Goal: Task Accomplishment & Management: Manage account settings

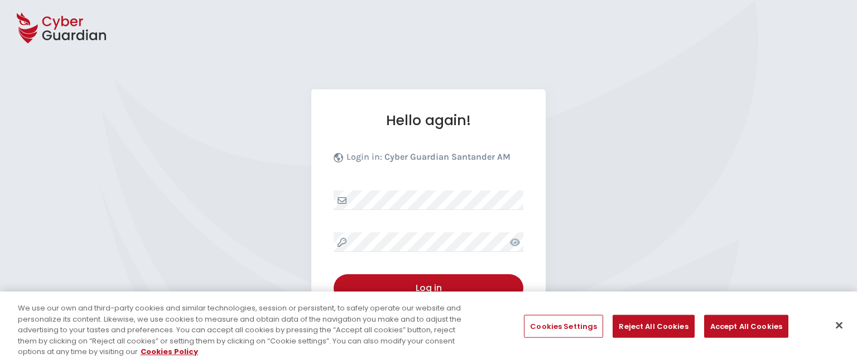
select select "English"
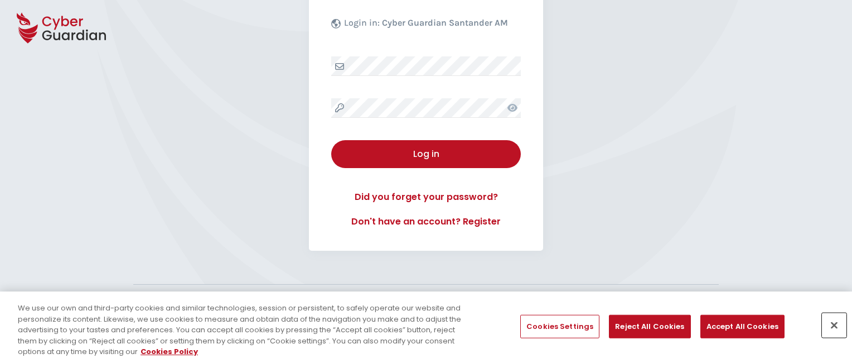
click at [835, 325] on button "Close" at bounding box center [834, 325] width 25 height 25
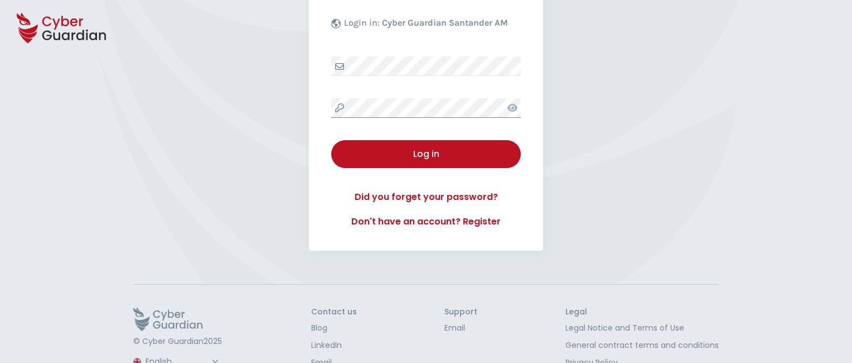
scroll to position [173, 0]
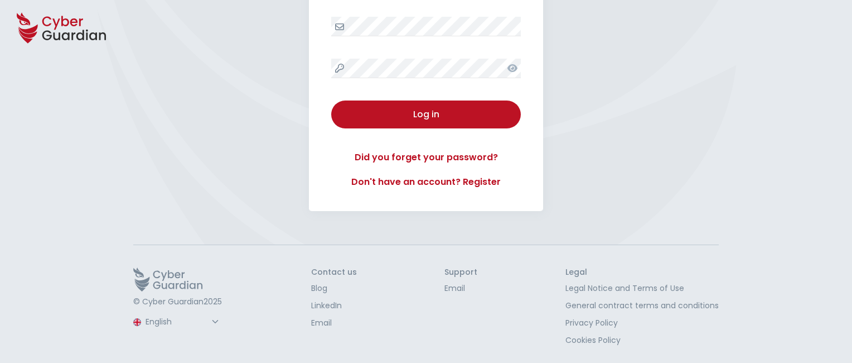
click at [331, 100] on button "Log in" at bounding box center [426, 114] width 190 height 28
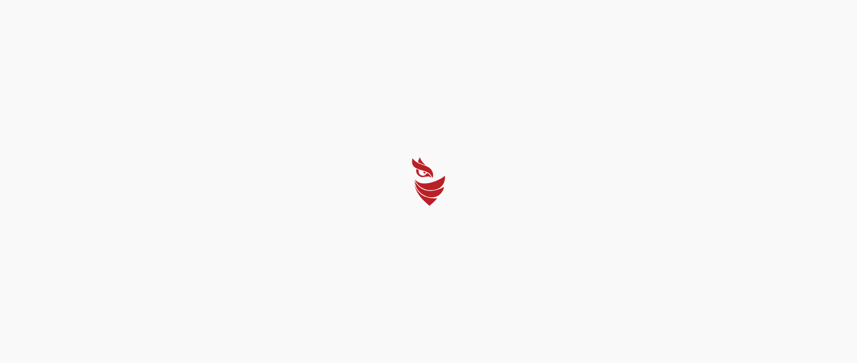
select select "Português (BR)"
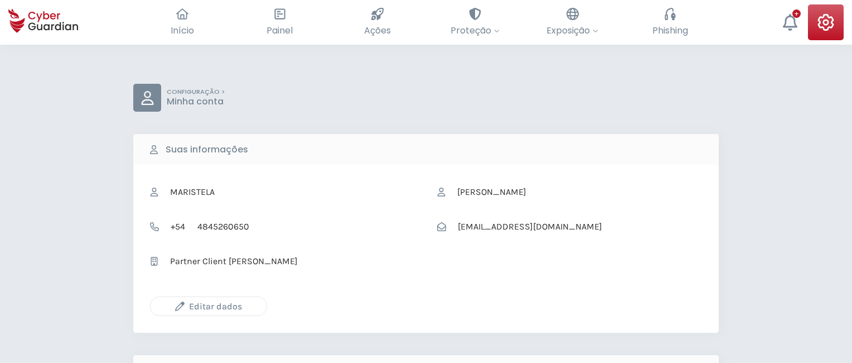
click at [180, 306] on icon "button" at bounding box center [179, 305] width 9 height 9
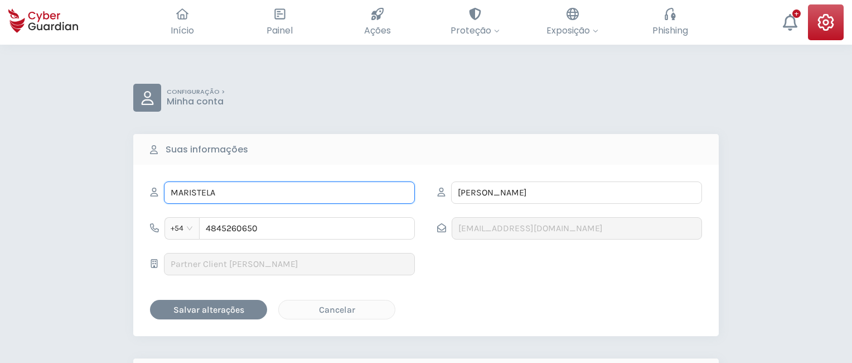
click at [290, 192] on input "MARISTELA" at bounding box center [289, 192] width 251 height 22
type input "M"
type input "Victoriano"
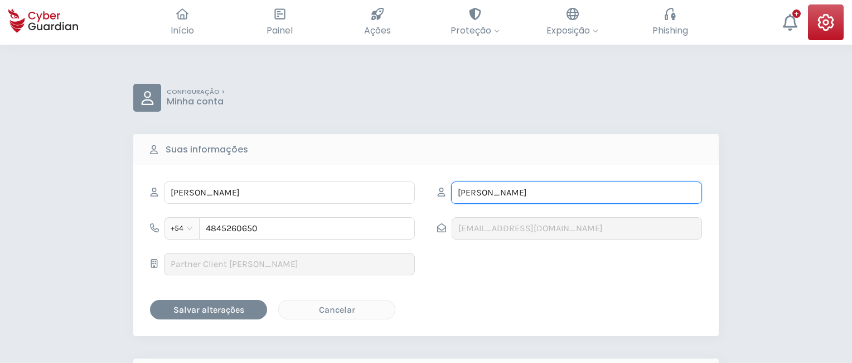
click at [577, 192] on input "ARRIETA" at bounding box center [576, 192] width 251 height 22
type input "A"
type input "Esteve"
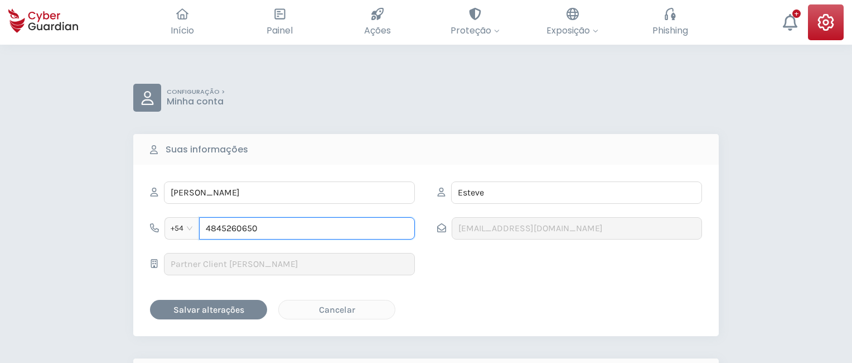
click at [307, 228] on input "4845260650" at bounding box center [307, 228] width 216 height 22
type input "4"
type input "4983286098"
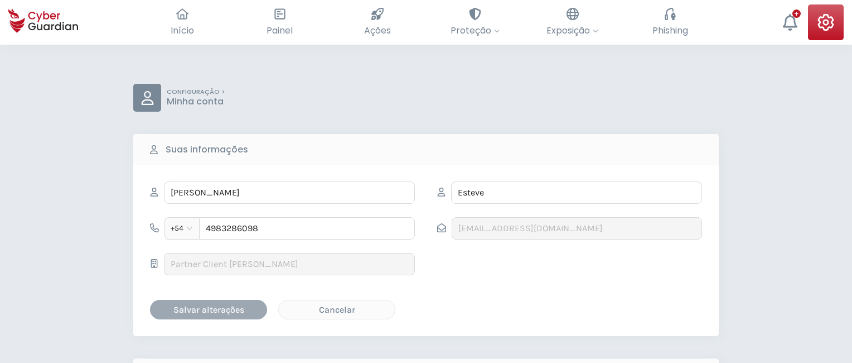
click at [209, 308] on div "Salvar alterações" at bounding box center [208, 309] width 100 height 14
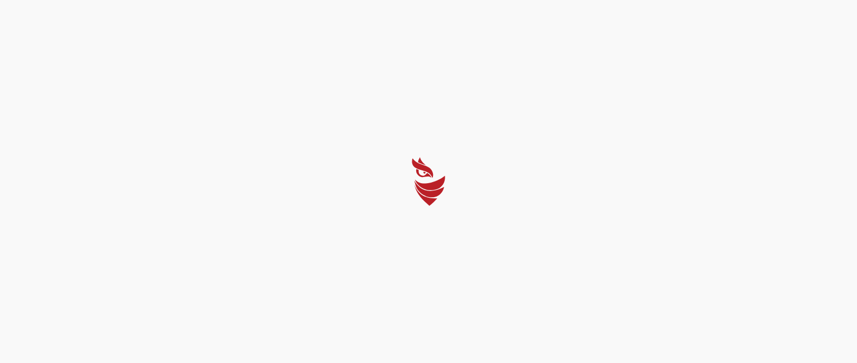
select select "Português (BR)"
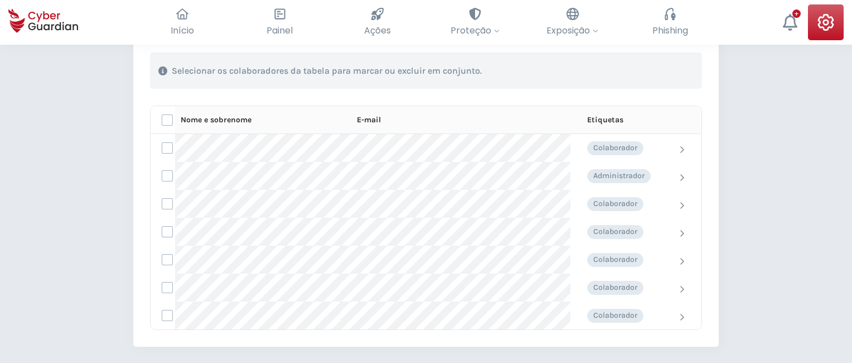
scroll to position [417, 0]
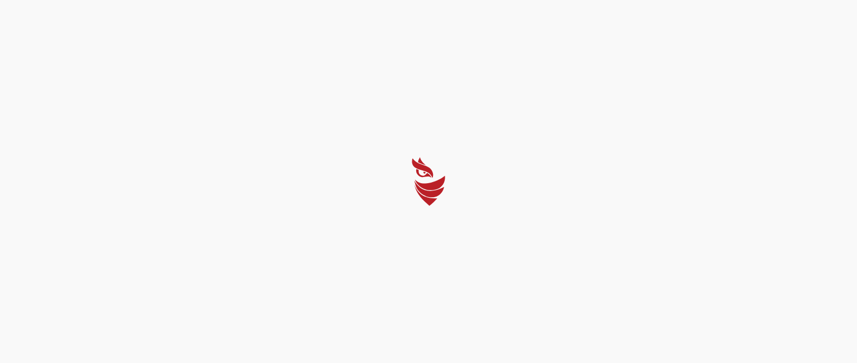
select select "Português (BR)"
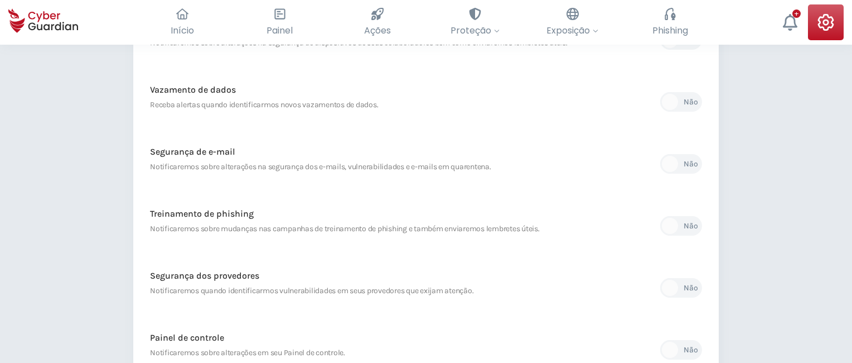
scroll to position [527, 0]
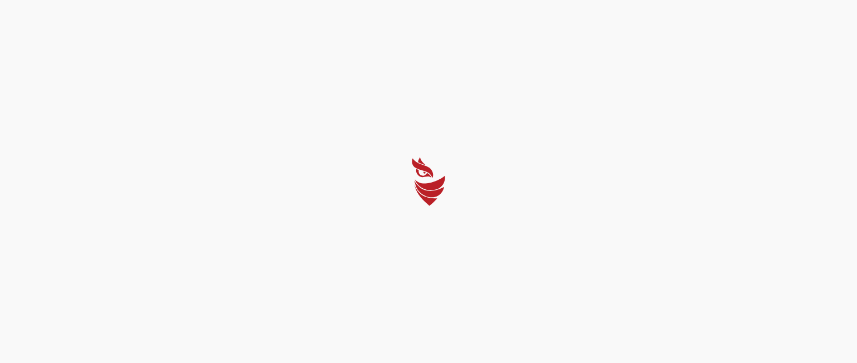
select select "Português (BR)"
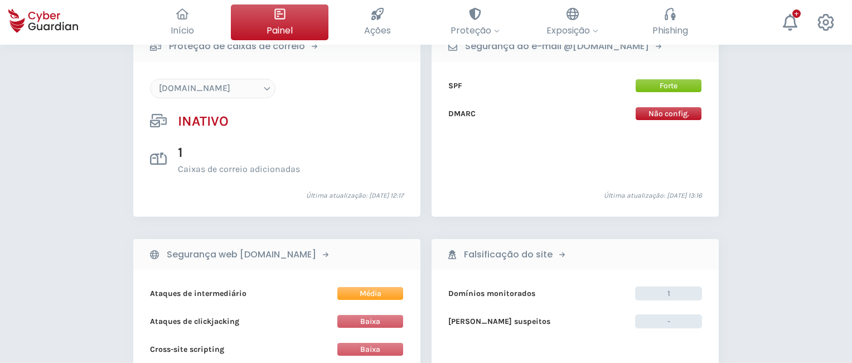
scroll to position [1073, 0]
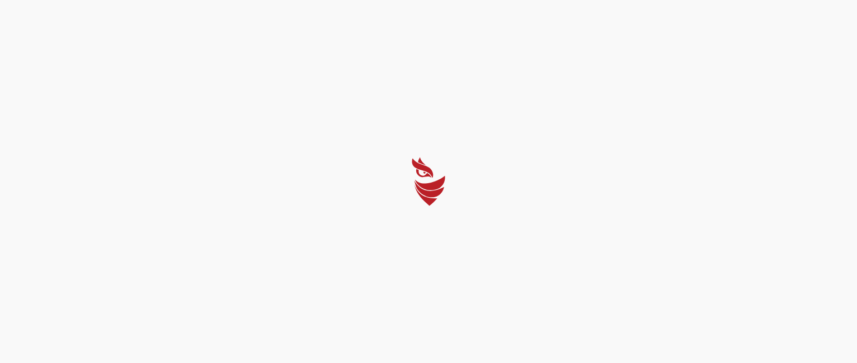
select select "Português (BR)"
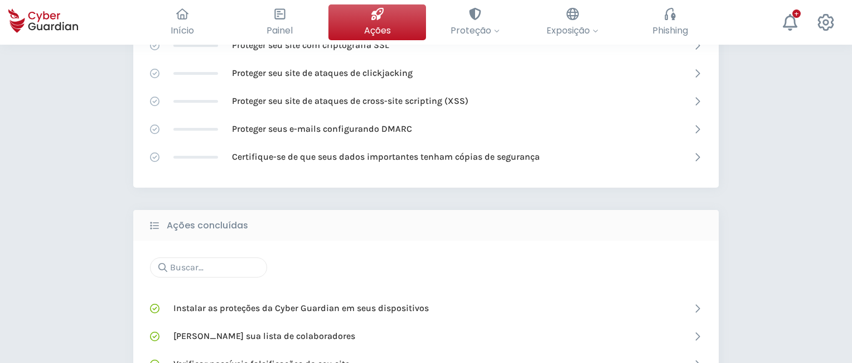
scroll to position [710, 0]
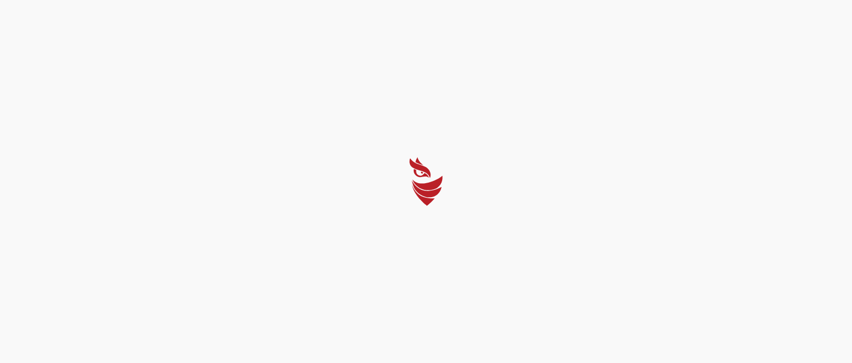
select select "Português (BR)"
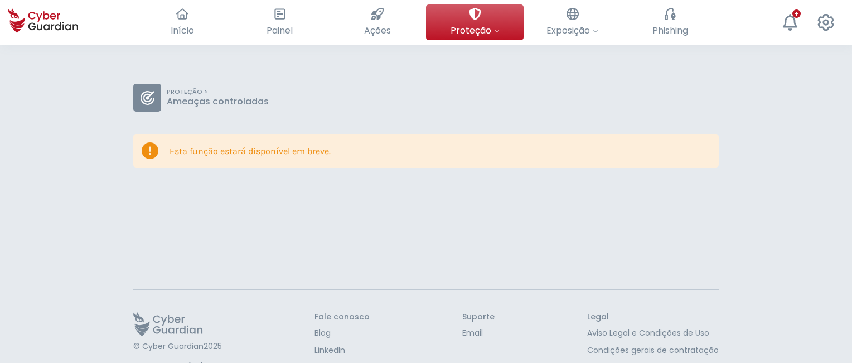
scroll to position [45, 0]
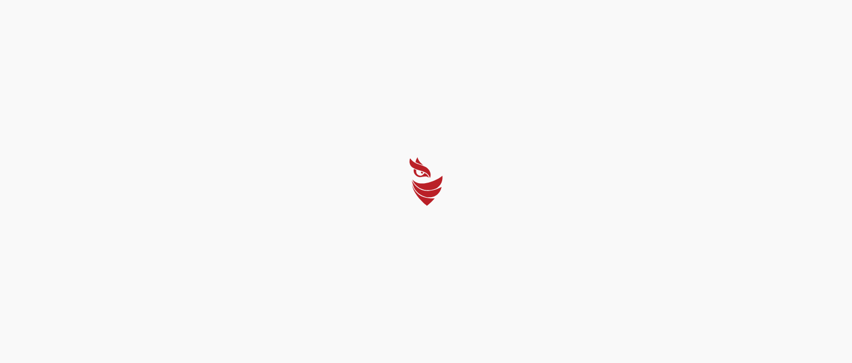
select select "Português (BR)"
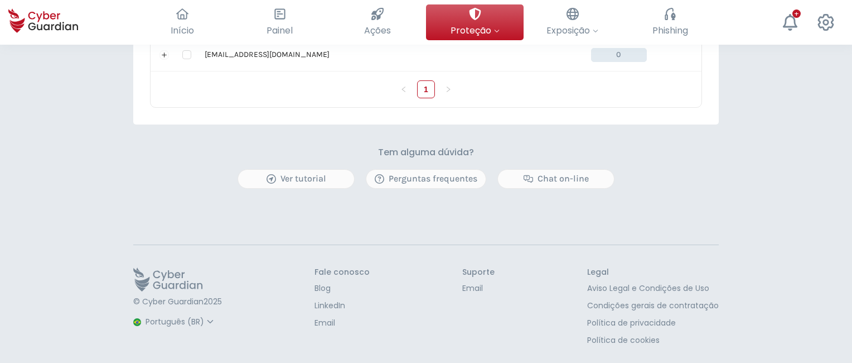
scroll to position [596, 0]
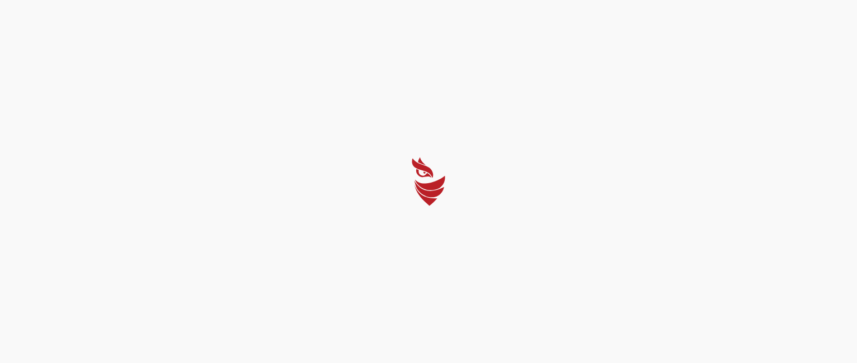
select select "Português (BR)"
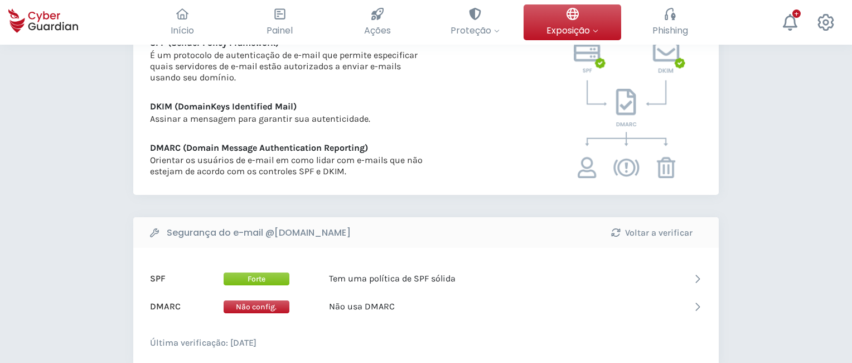
scroll to position [542, 0]
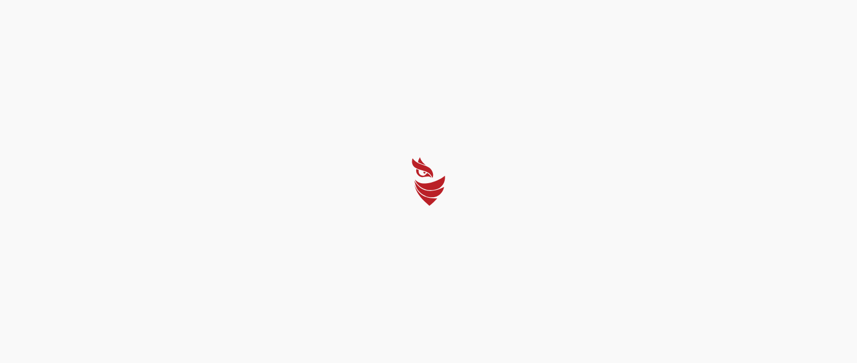
select select "Português (BR)"
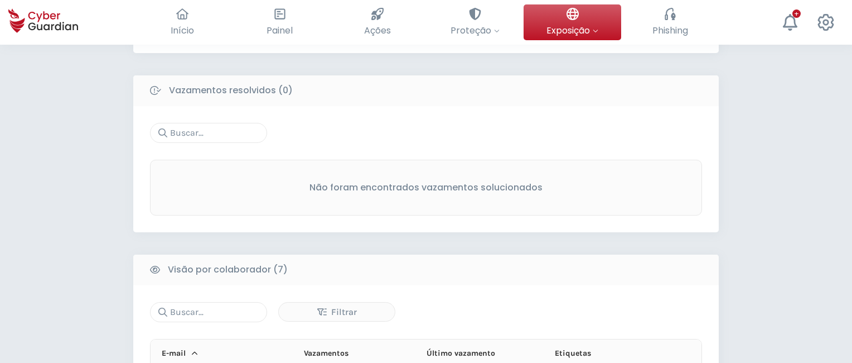
scroll to position [862, 0]
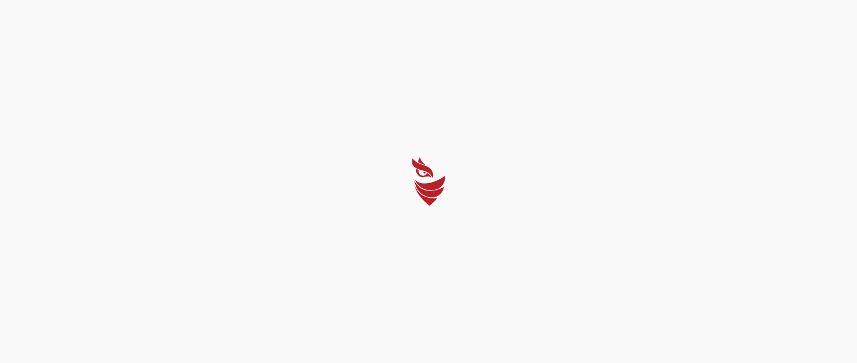
select select "Português (BR)"
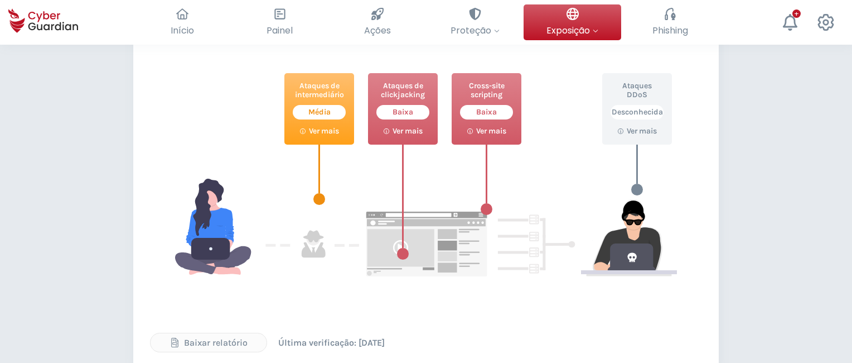
scroll to position [547, 0]
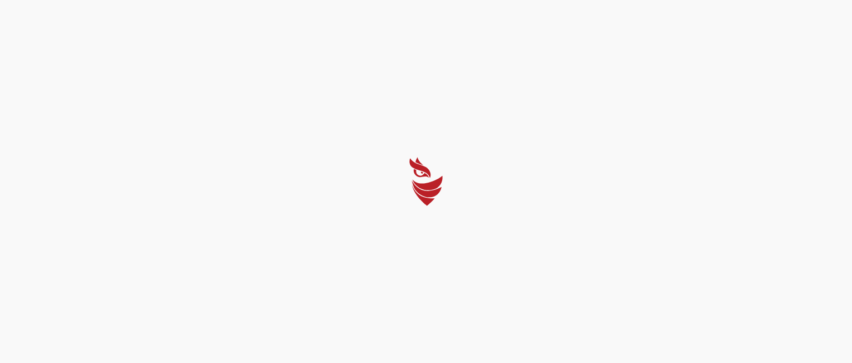
select select "Português (BR)"
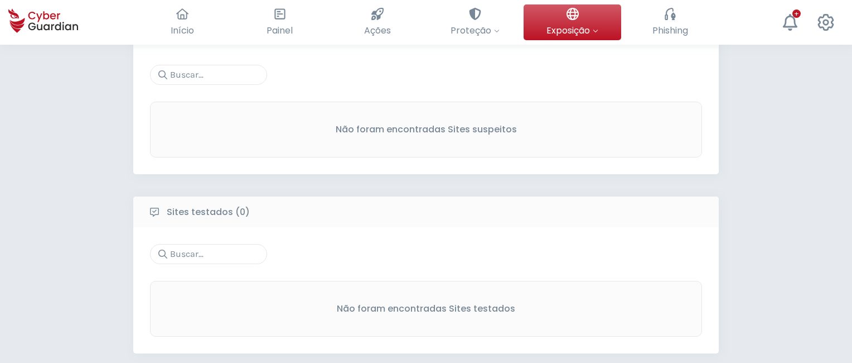
scroll to position [523, 0]
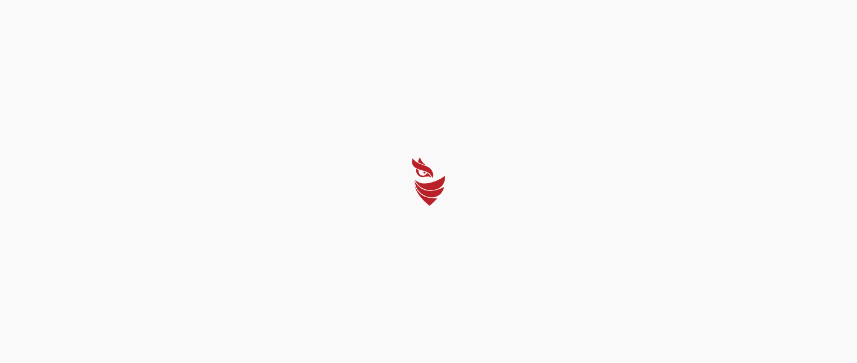
select select "Português (BR)"
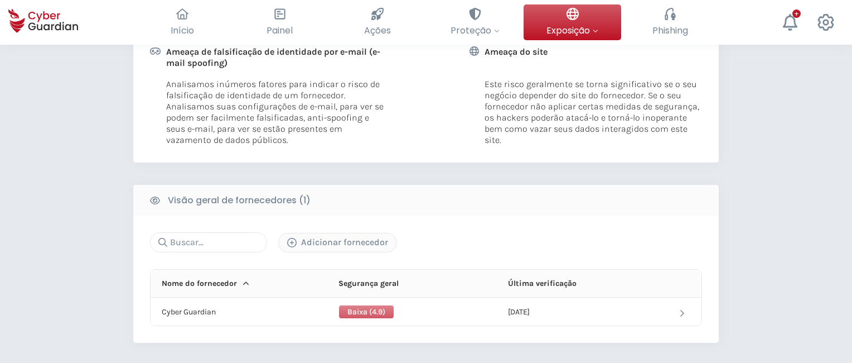
scroll to position [508, 0]
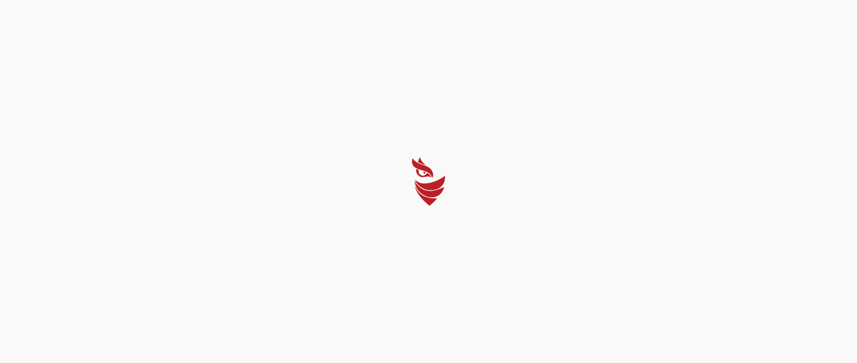
select select "Português (BR)"
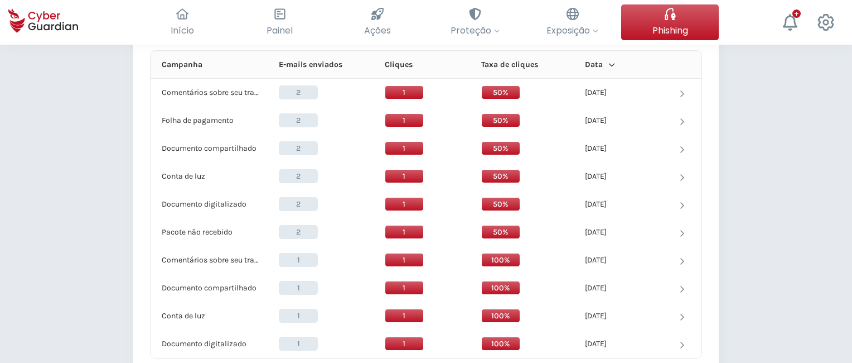
scroll to position [968, 0]
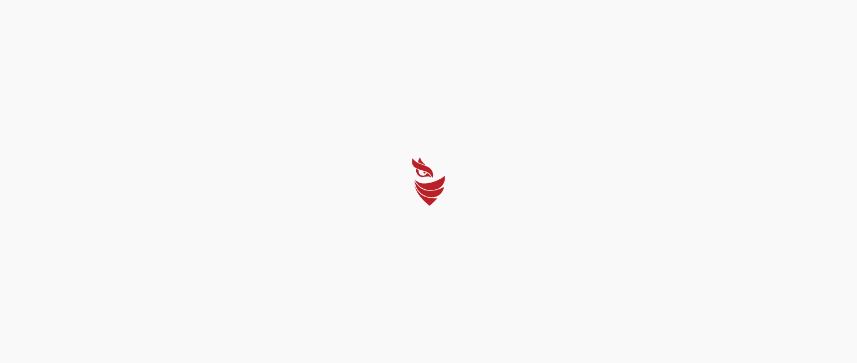
select select "Português (BR)"
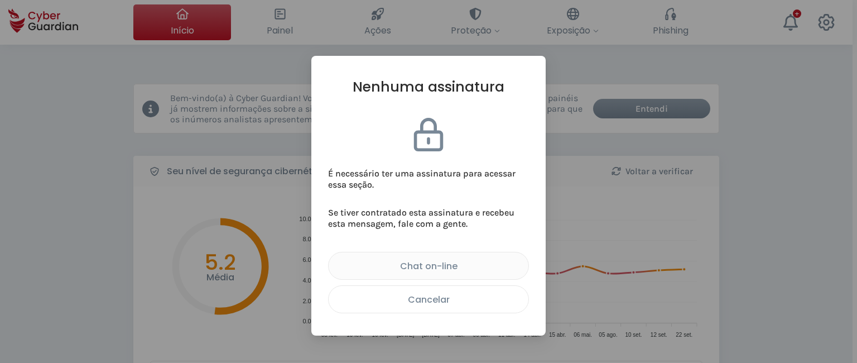
click at [427, 304] on div "Cancelar" at bounding box center [428, 299] width 183 height 14
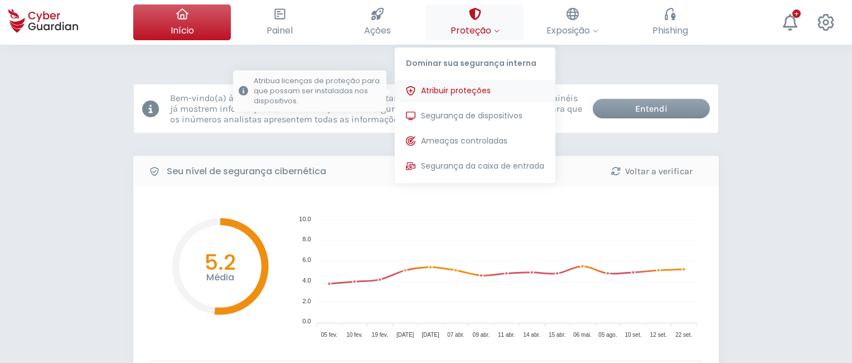
click at [499, 85] on button "Atribuir proteções Atribua licenças de proteção para que possam ser instaladas …" at bounding box center [475, 91] width 161 height 22
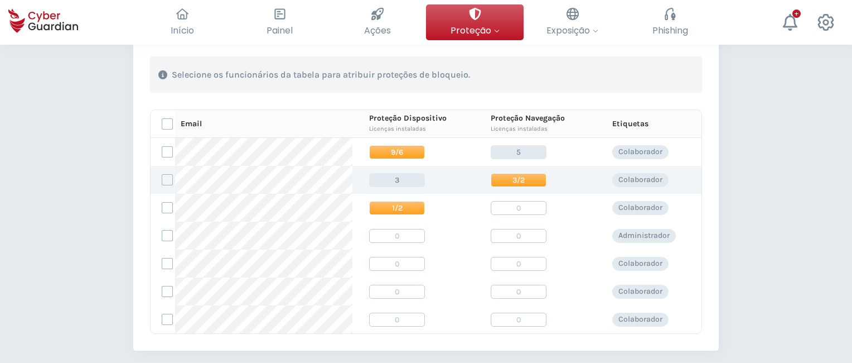
scroll to position [167, 0]
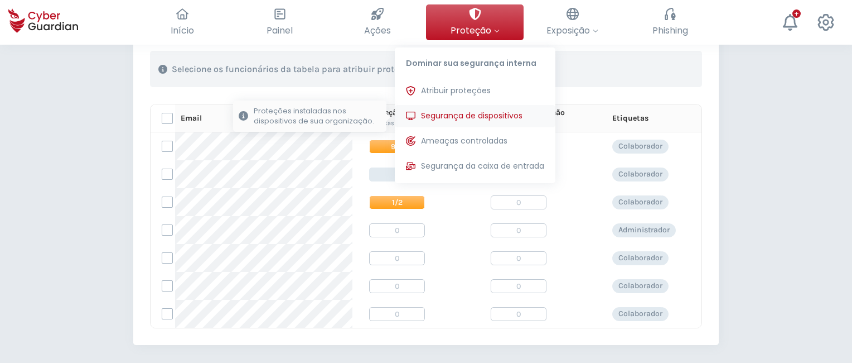
click at [485, 118] on span "Segurança de dispositivos" at bounding box center [472, 116] width 102 height 12
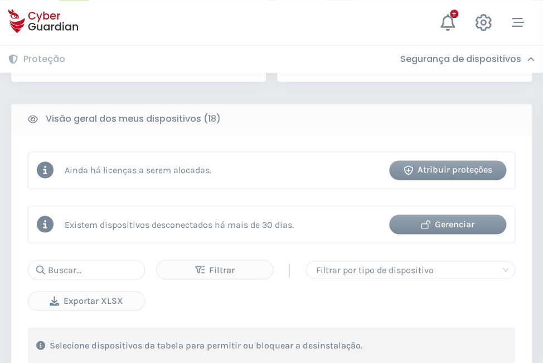
scroll to position [502, 0]
